Goal: Information Seeking & Learning: Learn about a topic

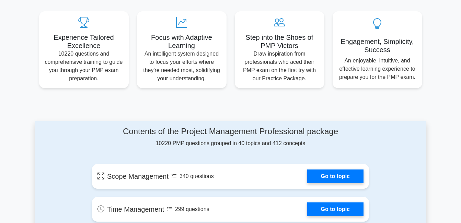
scroll to position [250, 0]
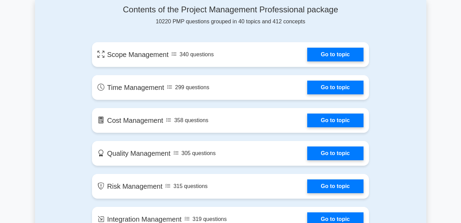
scroll to position [371, 0]
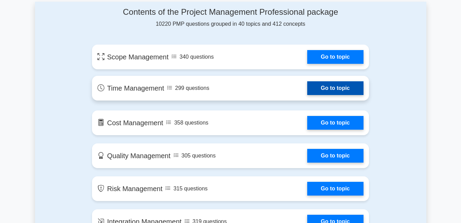
click at [333, 83] on link "Go to topic" at bounding box center [335, 88] width 56 height 14
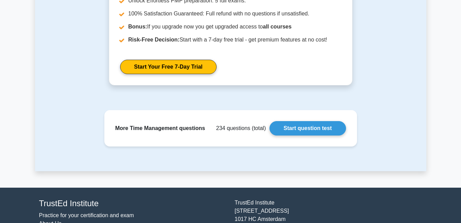
scroll to position [912, 0]
